Goal: Browse casually: Explore the website without a specific task or goal

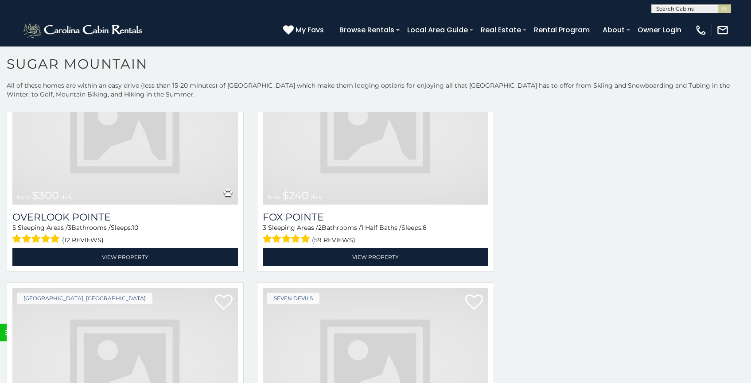
scroll to position [3147, 0]
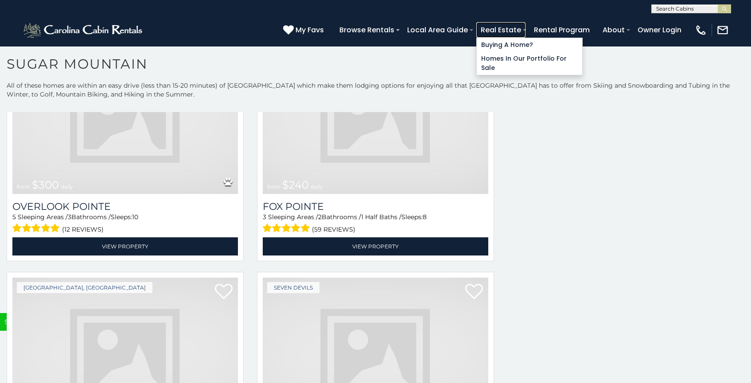
click at [525, 27] on link "Real Estate" at bounding box center [500, 29] width 49 height 15
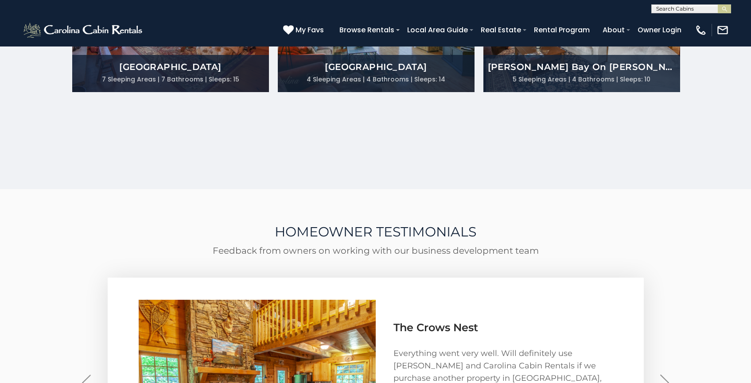
scroll to position [2198, 0]
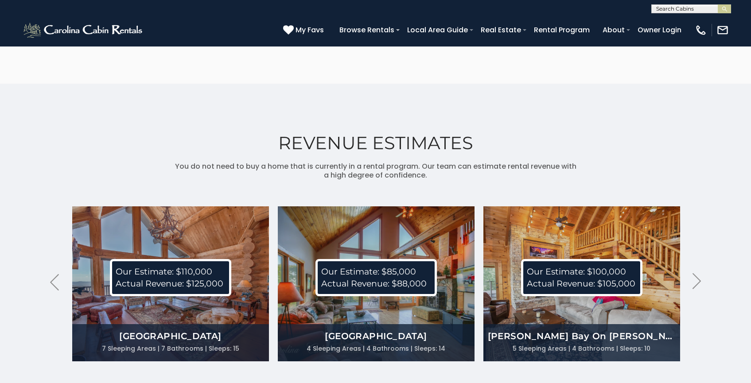
click at [200, 206] on img at bounding box center [171, 283] width 199 height 155
